Goal: Entertainment & Leisure: Consume media (video, audio)

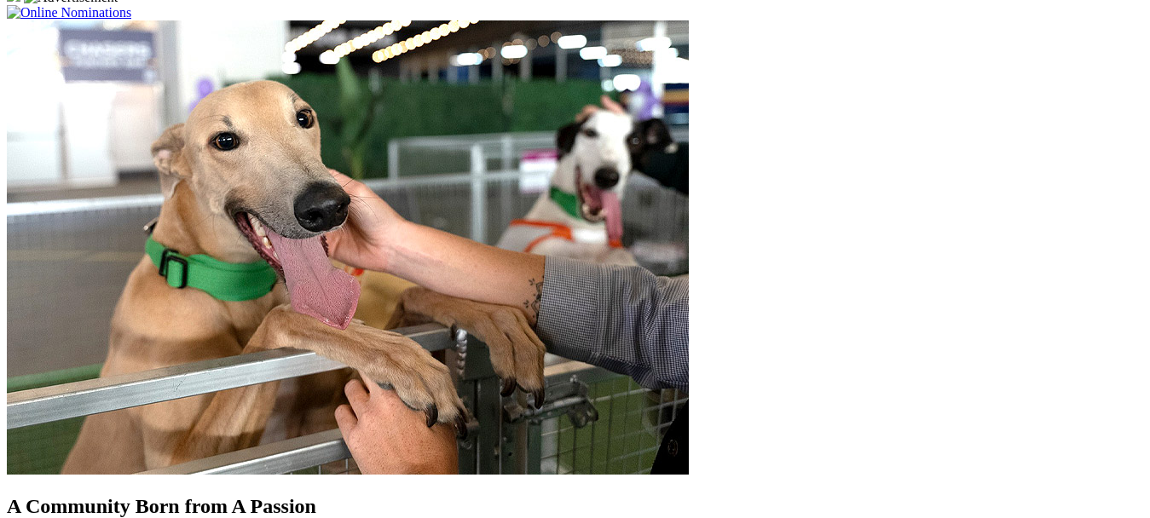
scroll to position [1348, 0]
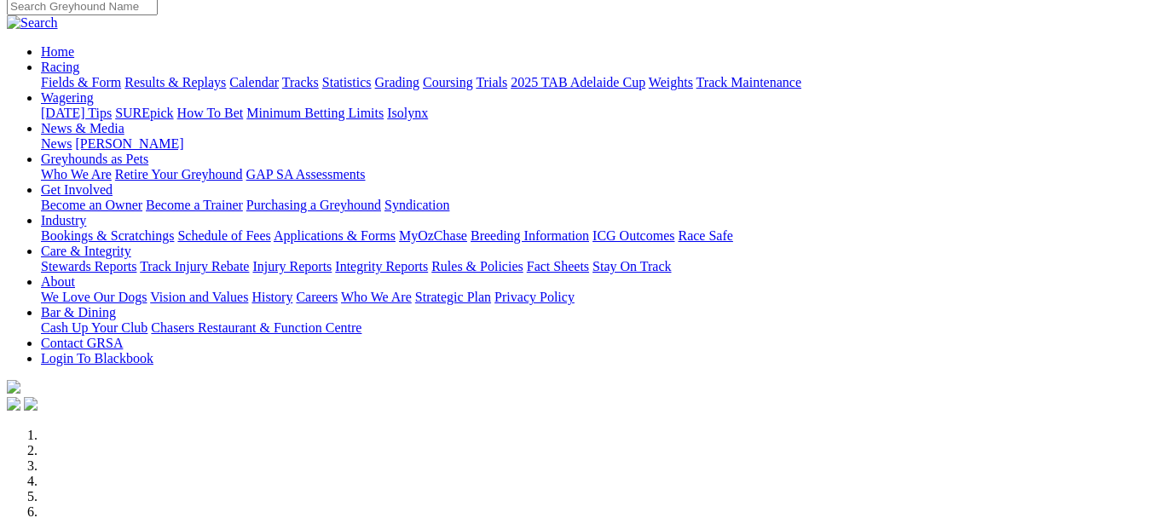
scroll to position [0, 0]
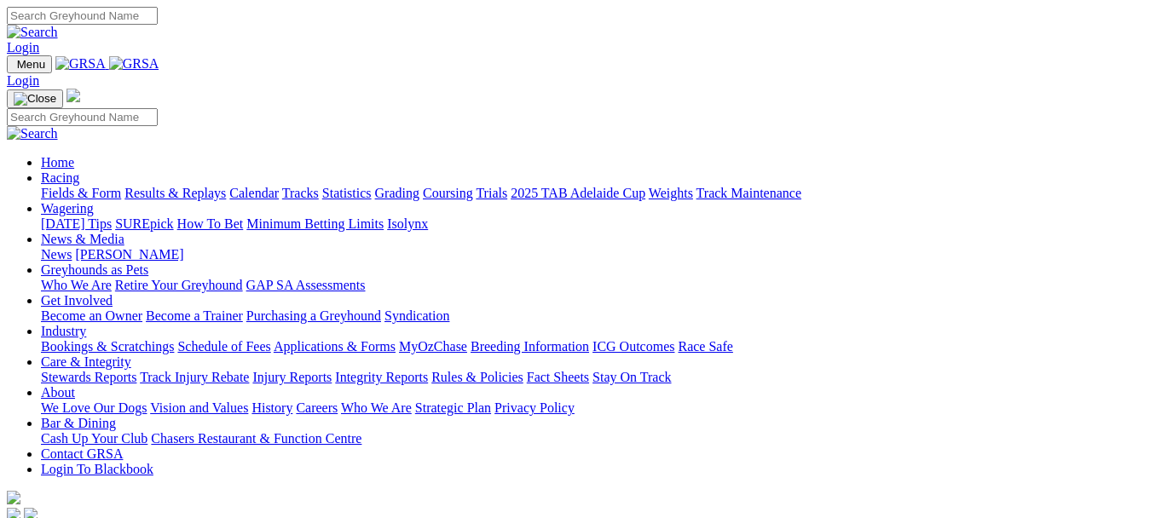
click at [79, 171] on link "Racing" at bounding box center [60, 178] width 38 height 14
click at [78, 186] on link "Fields & Form" at bounding box center [81, 193] width 80 height 14
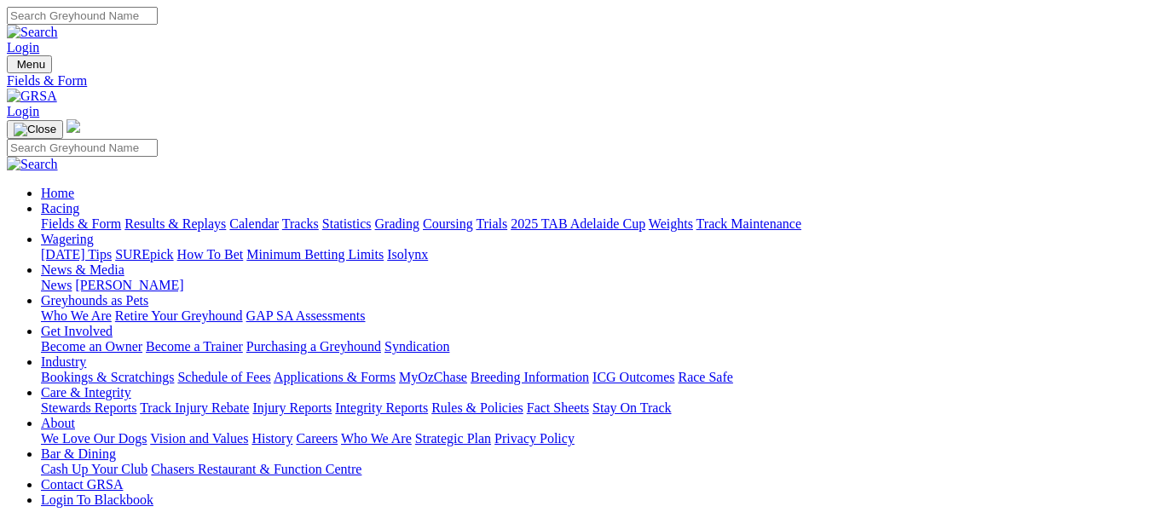
drag, startPoint x: 518, startPoint y: 223, endPoint x: 477, endPoint y: 216, distance: 42.5
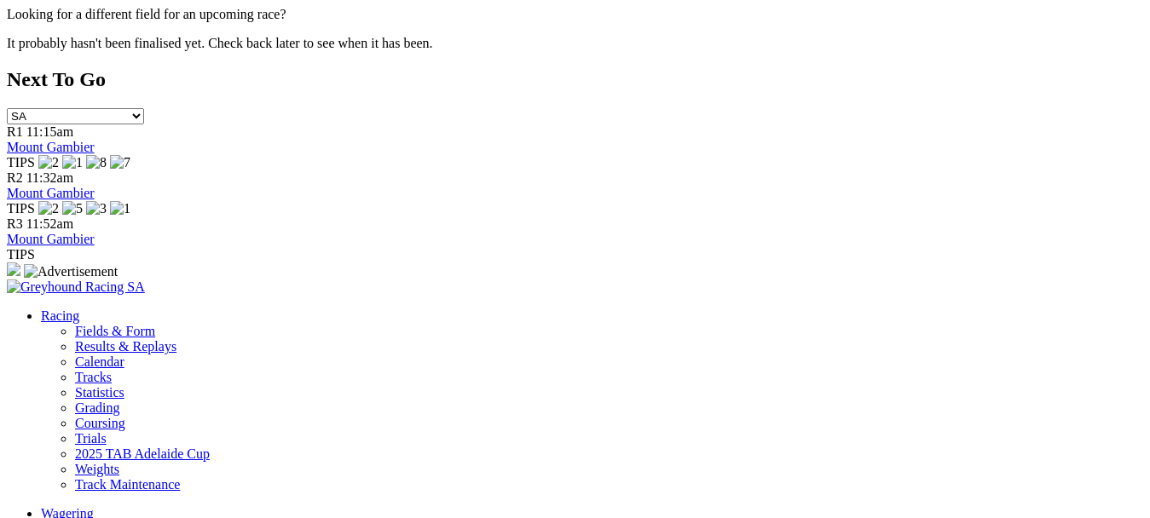
scroll to position [778, 0]
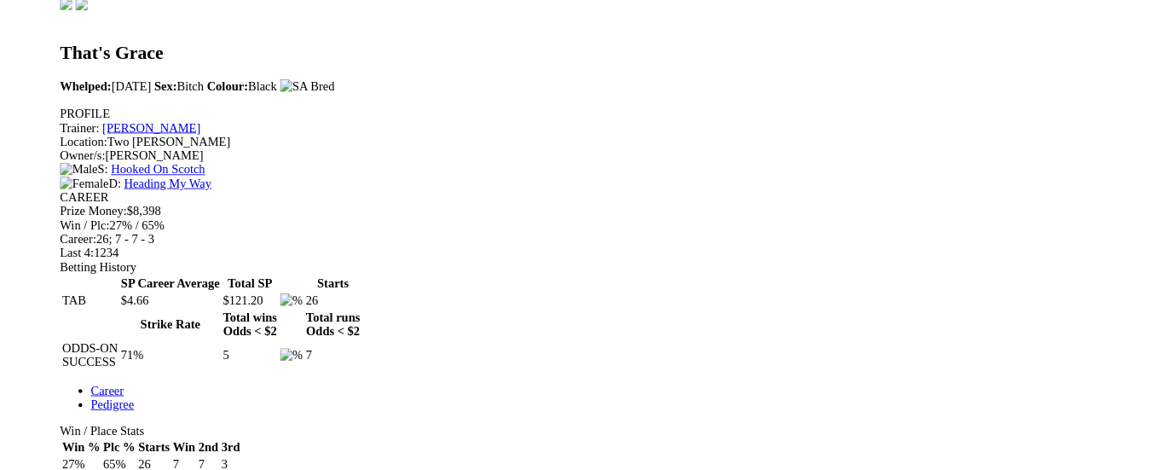
scroll to position [512, 0]
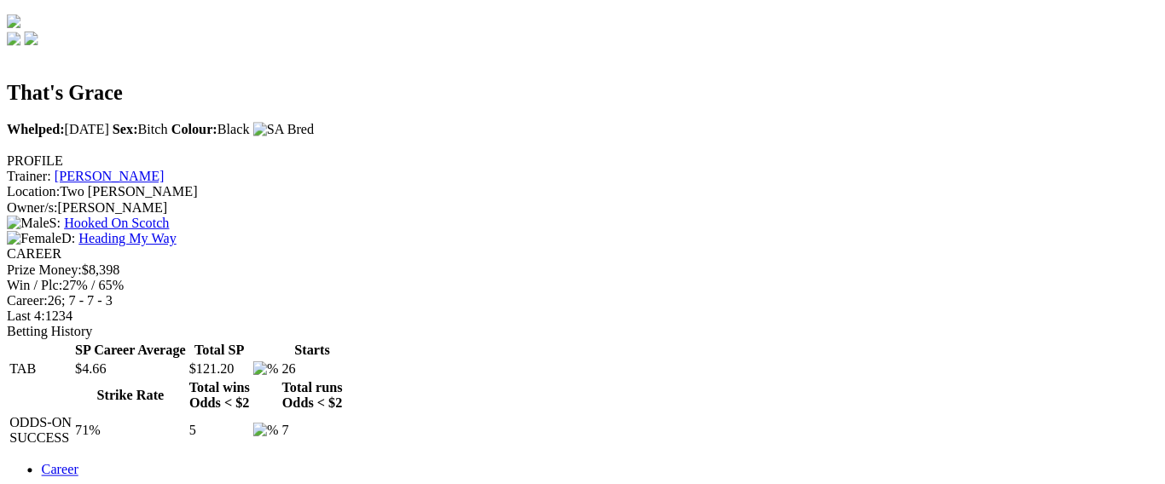
scroll to position [426, 0]
